Goal: Task Accomplishment & Management: Complete application form

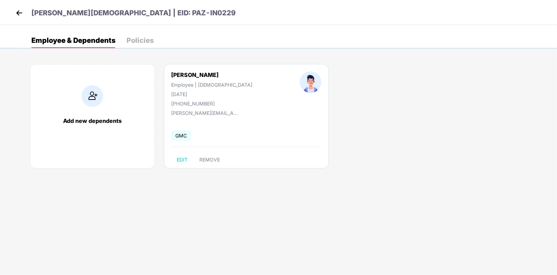
click at [16, 15] on img at bounding box center [19, 13] width 10 height 10
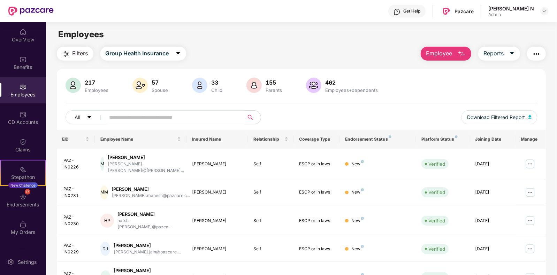
click at [21, 88] on img at bounding box center [23, 87] width 7 height 7
click at [442, 53] on span "Employee" at bounding box center [439, 53] width 26 height 9
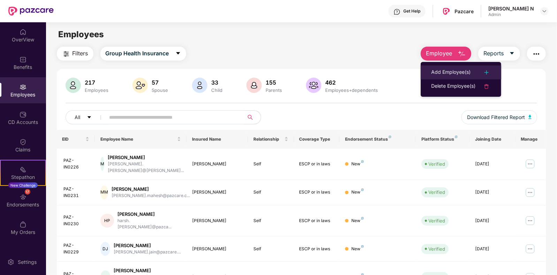
click at [434, 71] on div "Add Employee(s)" at bounding box center [450, 72] width 39 height 8
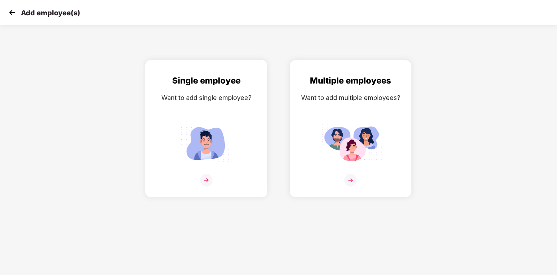
click at [218, 195] on div at bounding box center [206, 184] width 107 height 21
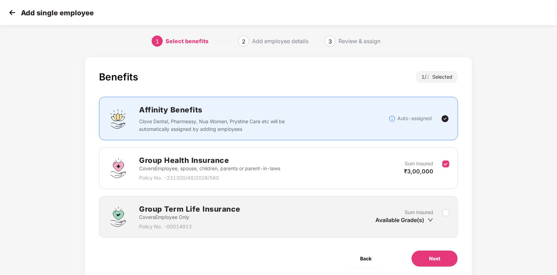
scroll to position [23, 0]
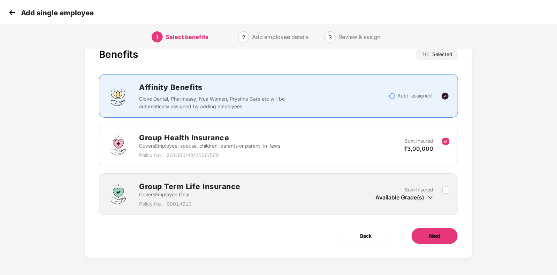
click at [444, 232] on button "Next" at bounding box center [434, 236] width 47 height 17
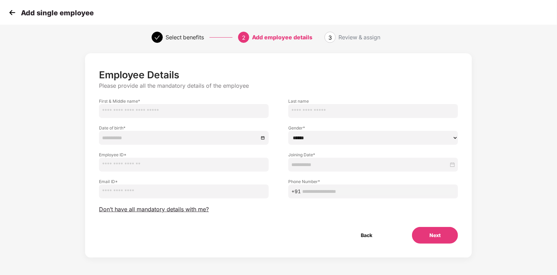
scroll to position [0, 0]
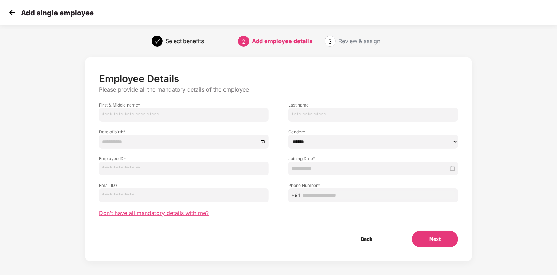
click at [168, 211] on span "Don’t have all mandatory details with me?" at bounding box center [154, 213] width 110 height 7
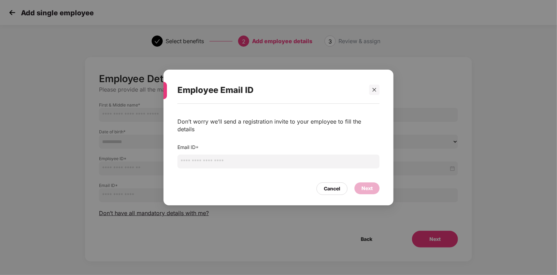
click at [239, 155] on input "email" at bounding box center [278, 162] width 202 height 14
paste input "**********"
type input "**********"
click at [362, 185] on div "Next" at bounding box center [366, 189] width 11 height 8
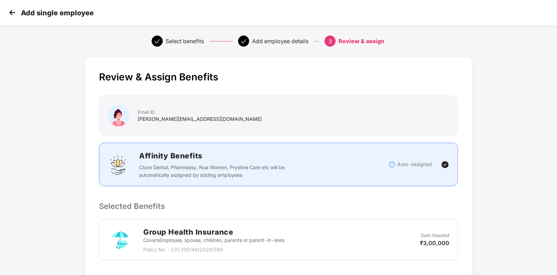
scroll to position [113, 0]
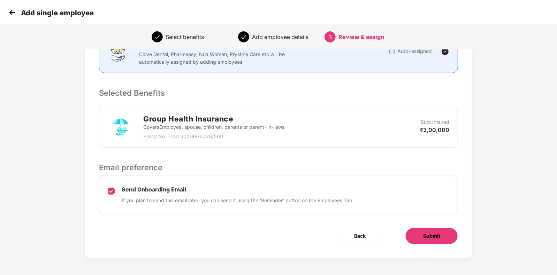
click at [425, 232] on span "Submit" at bounding box center [431, 236] width 17 height 8
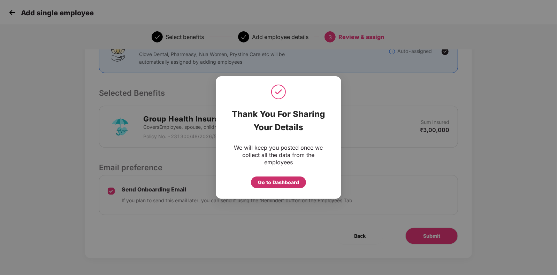
click at [272, 181] on div "Go to Dashboard" at bounding box center [278, 183] width 41 height 8
